Goal: Navigation & Orientation: Go to known website

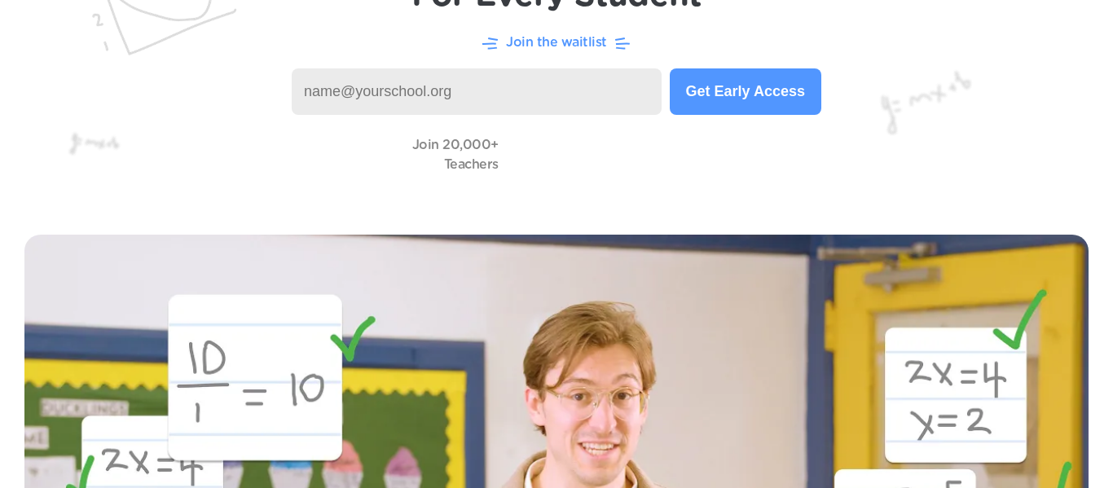
scroll to position [187, 0]
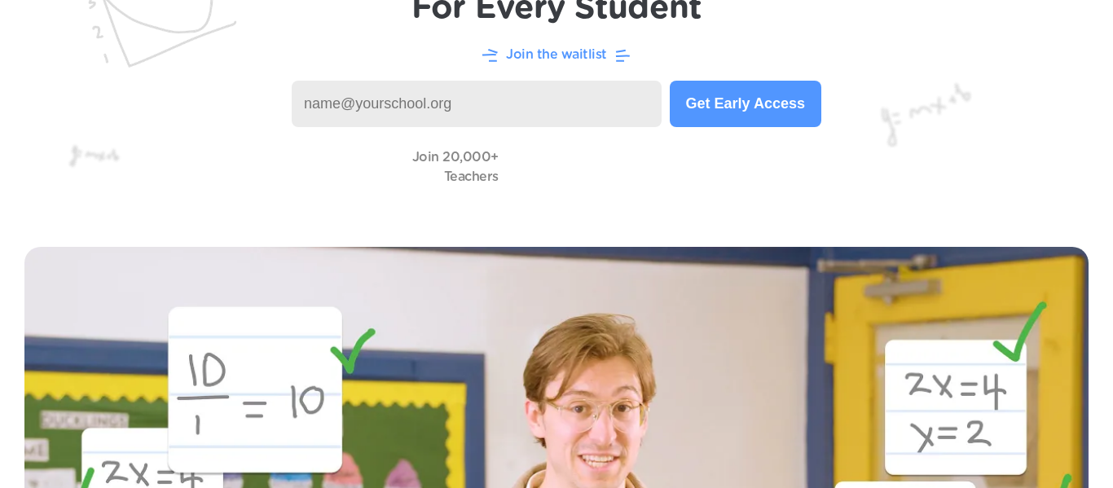
click at [525, 109] on input at bounding box center [477, 104] width 370 height 46
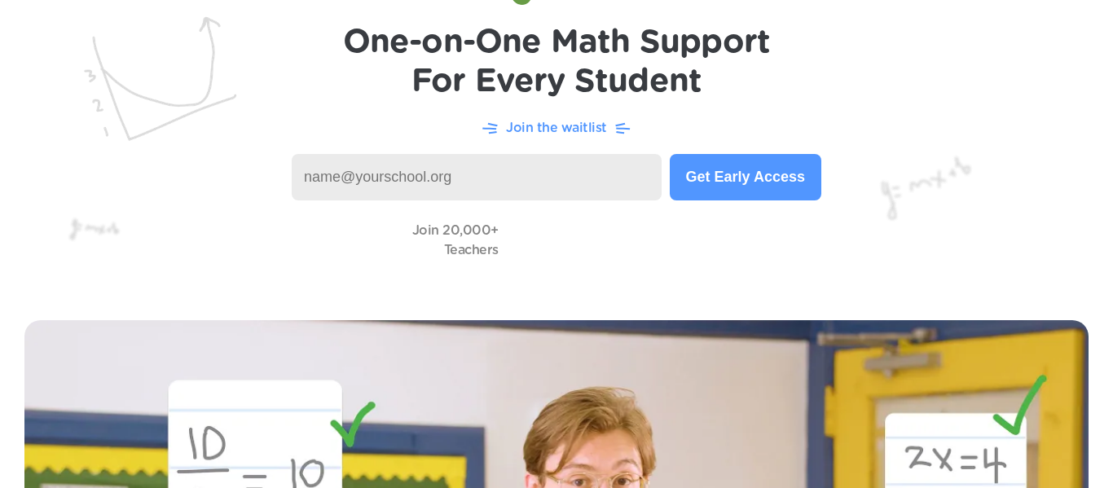
scroll to position [0, 0]
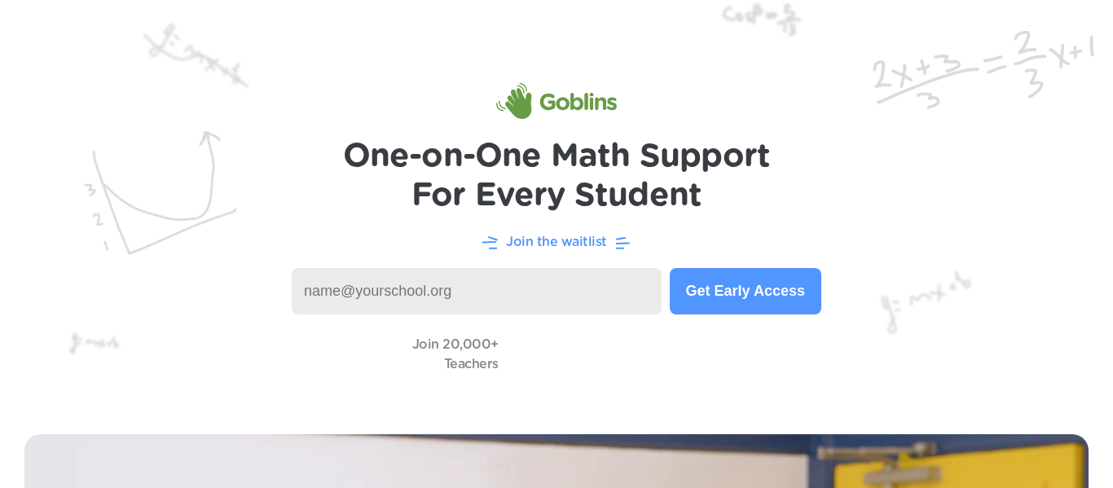
click at [8, 255] on img at bounding box center [556, 205] width 1113 height 410
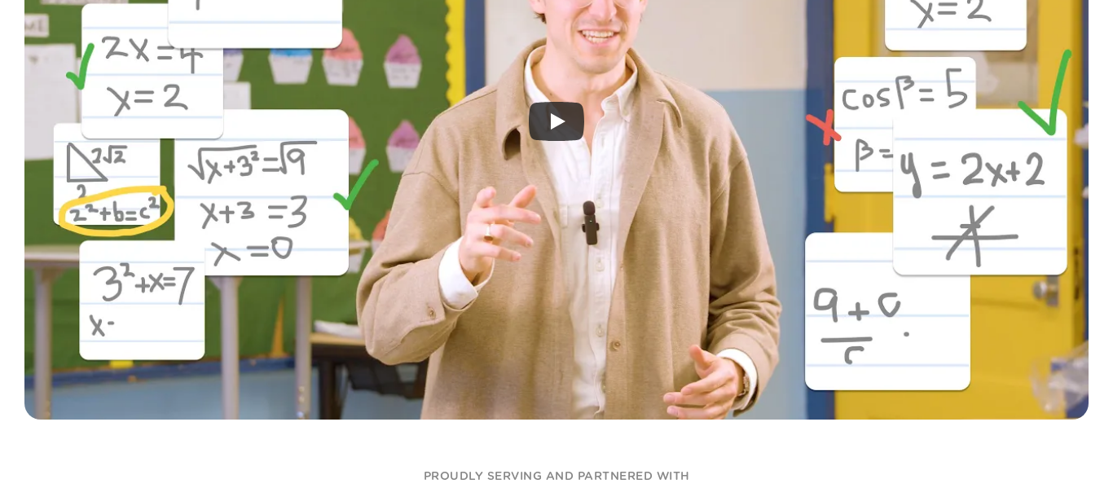
scroll to position [610, 0]
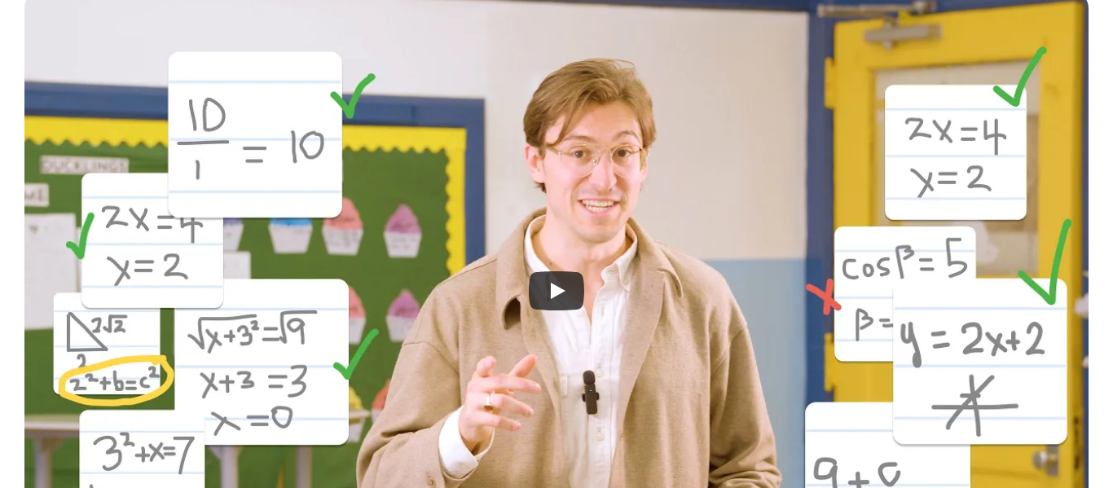
scroll to position [453, 0]
